Goal: Task Accomplishment & Management: Manage account settings

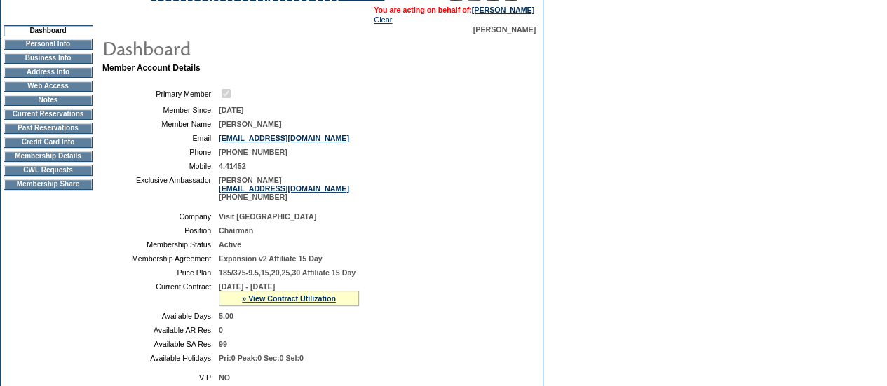
scroll to position [70, 0]
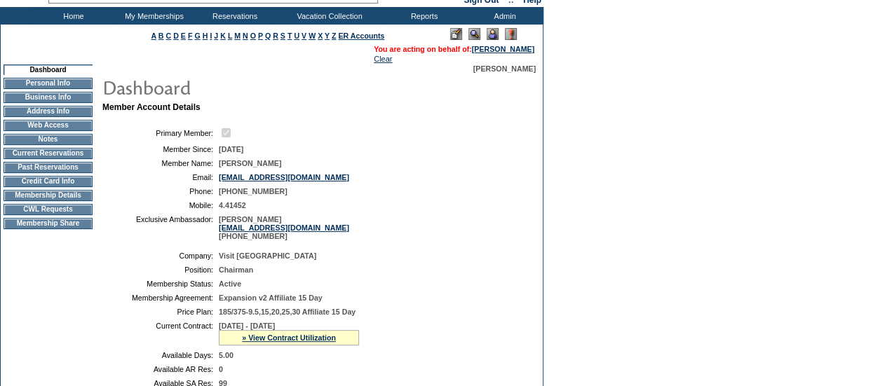
click at [53, 198] on td "Membership Details" at bounding box center [48, 195] width 89 height 11
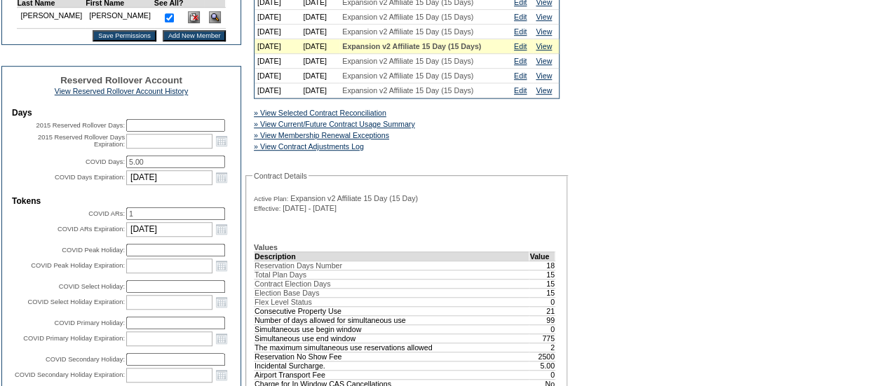
scroll to position [421, 0]
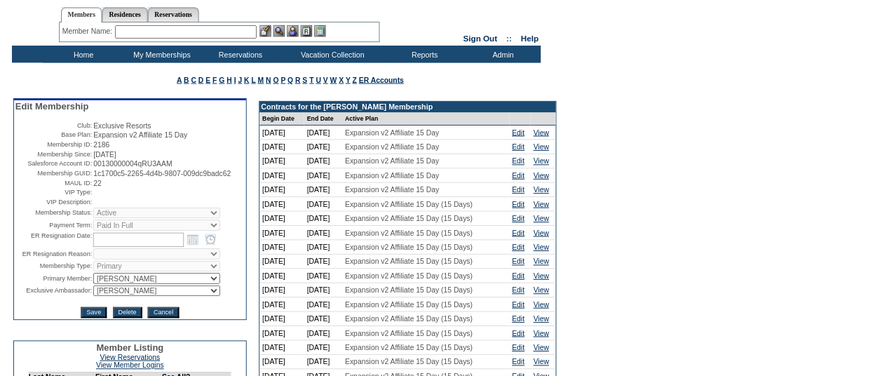
scroll to position [0, 0]
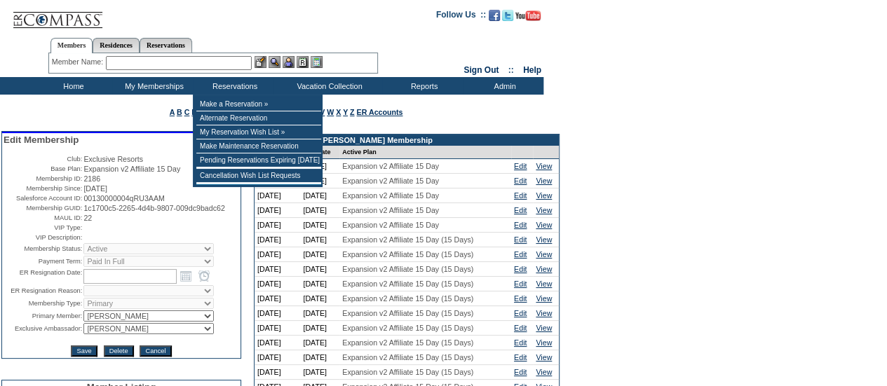
click at [200, 59] on input "text" at bounding box center [179, 63] width 146 height 14
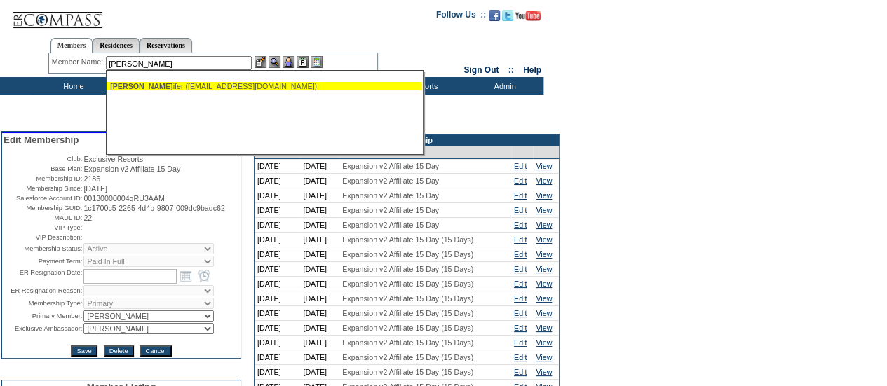
click at [264, 88] on div "[PERSON_NAME] ([EMAIL_ADDRESS][DOMAIN_NAME])" at bounding box center [264, 86] width 308 height 8
type input "[PERSON_NAME] ([EMAIL_ADDRESS][DOMAIN_NAME])"
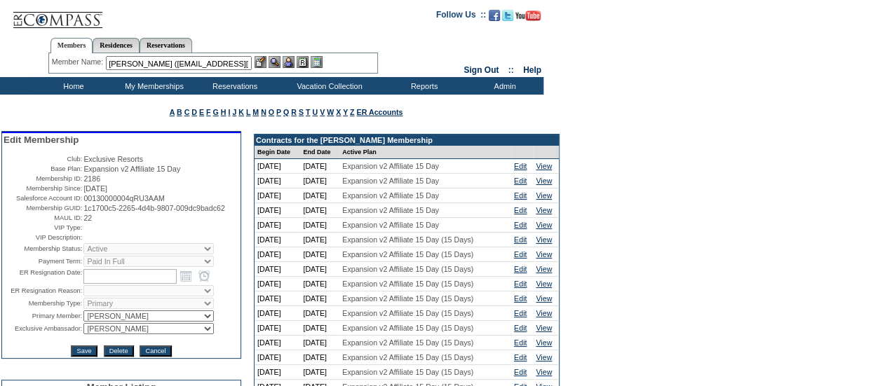
click at [291, 58] on img at bounding box center [288, 62] width 12 height 12
click at [276, 61] on img at bounding box center [274, 62] width 12 height 12
